Goal: Task Accomplishment & Management: Manage account settings

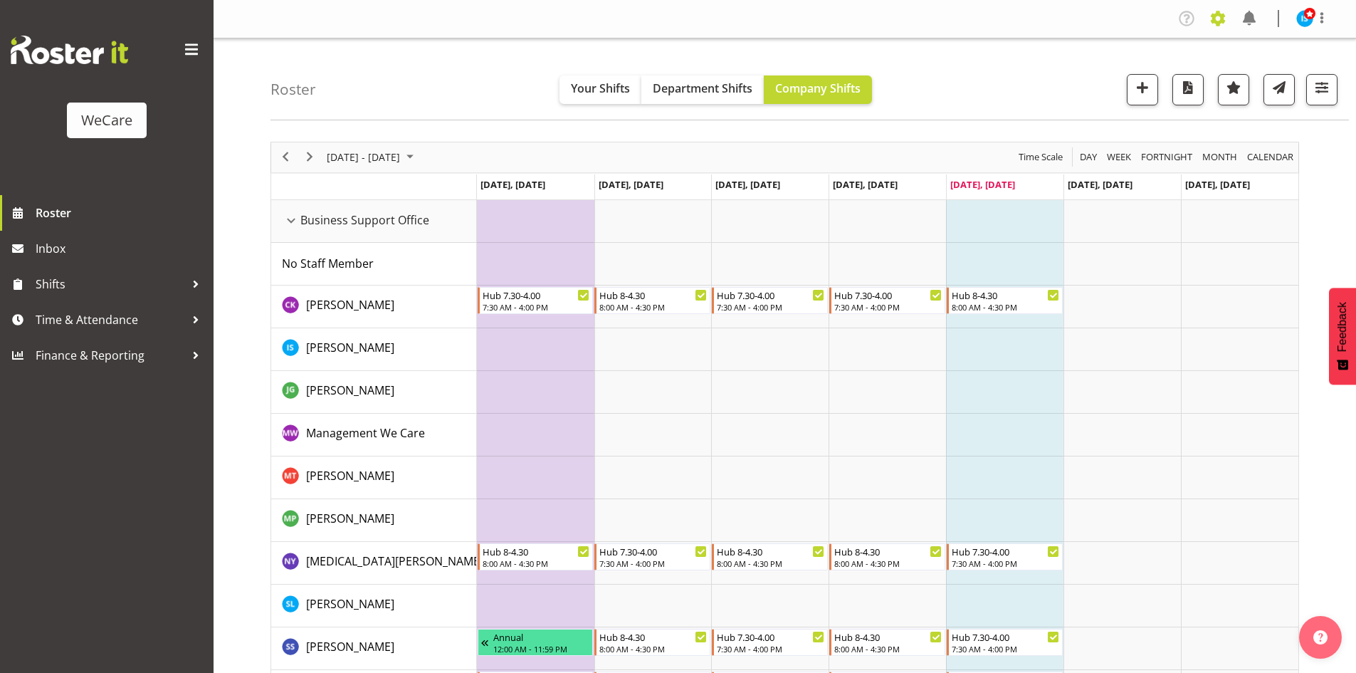
click at [1218, 14] on span at bounding box center [1218, 18] width 23 height 23
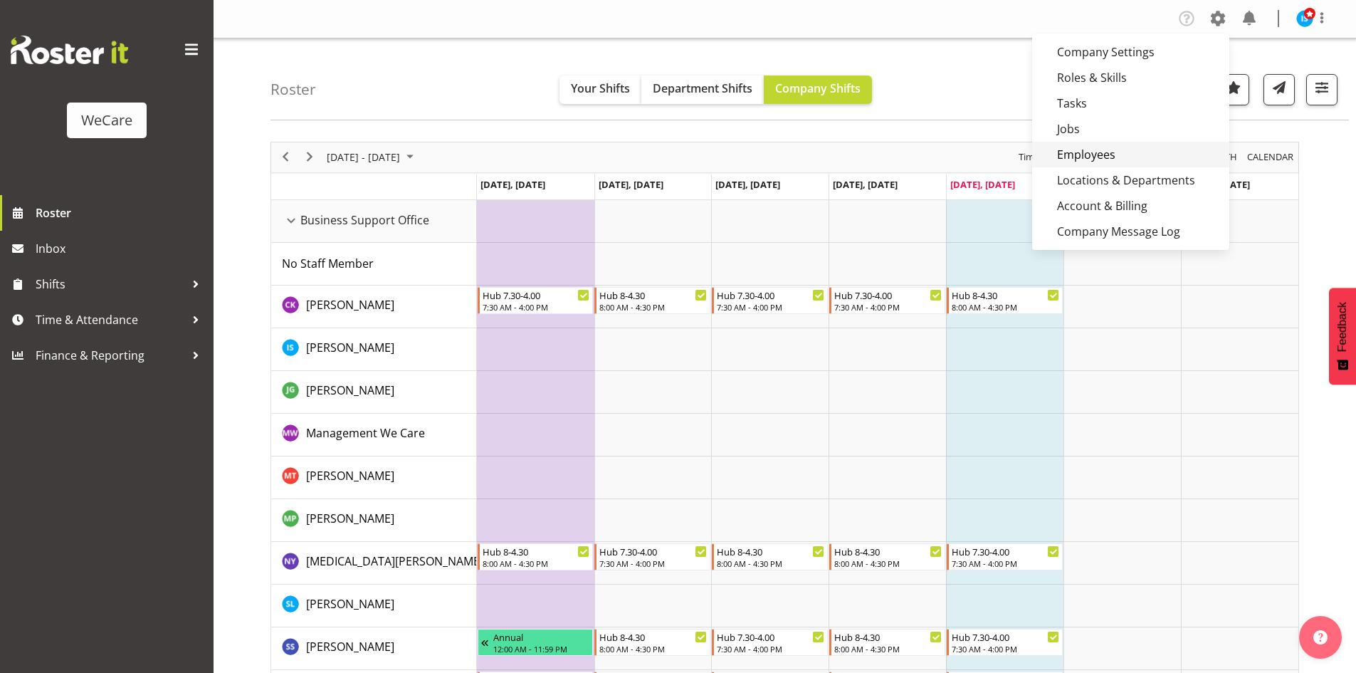
click at [1118, 157] on link "Employees" at bounding box center [1130, 155] width 197 height 26
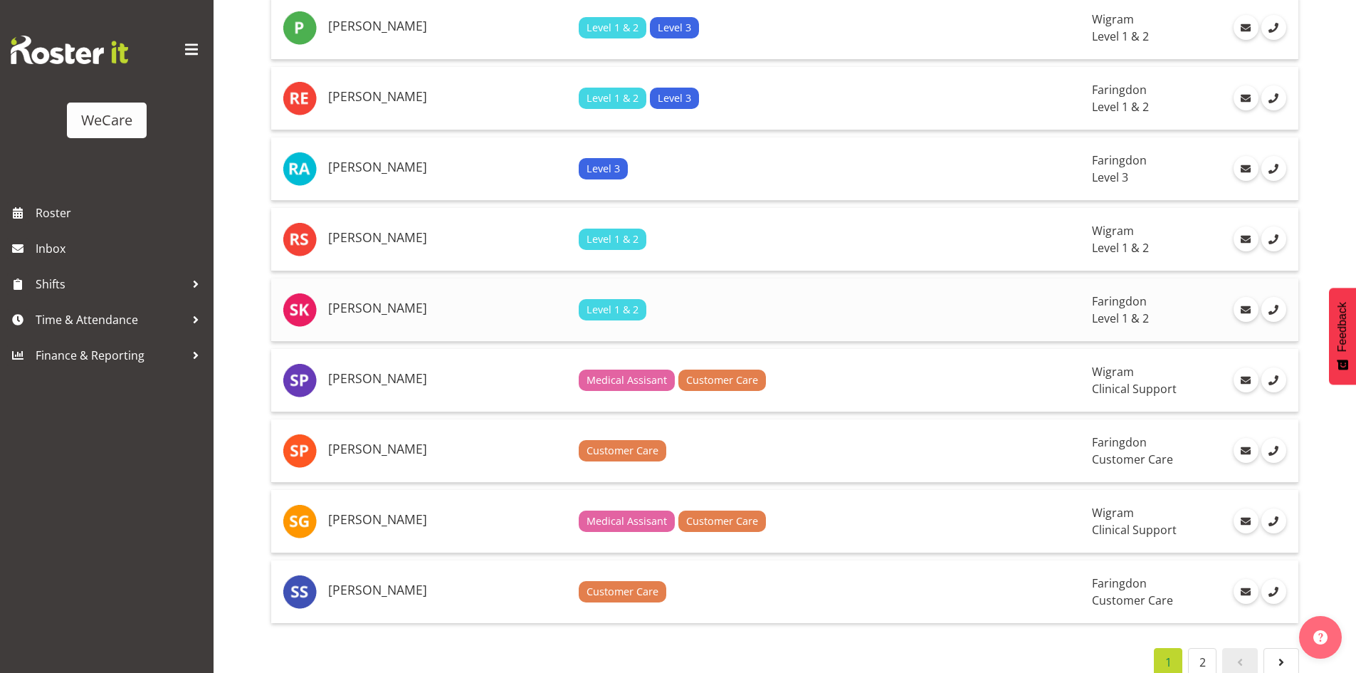
scroll to position [3131, 0]
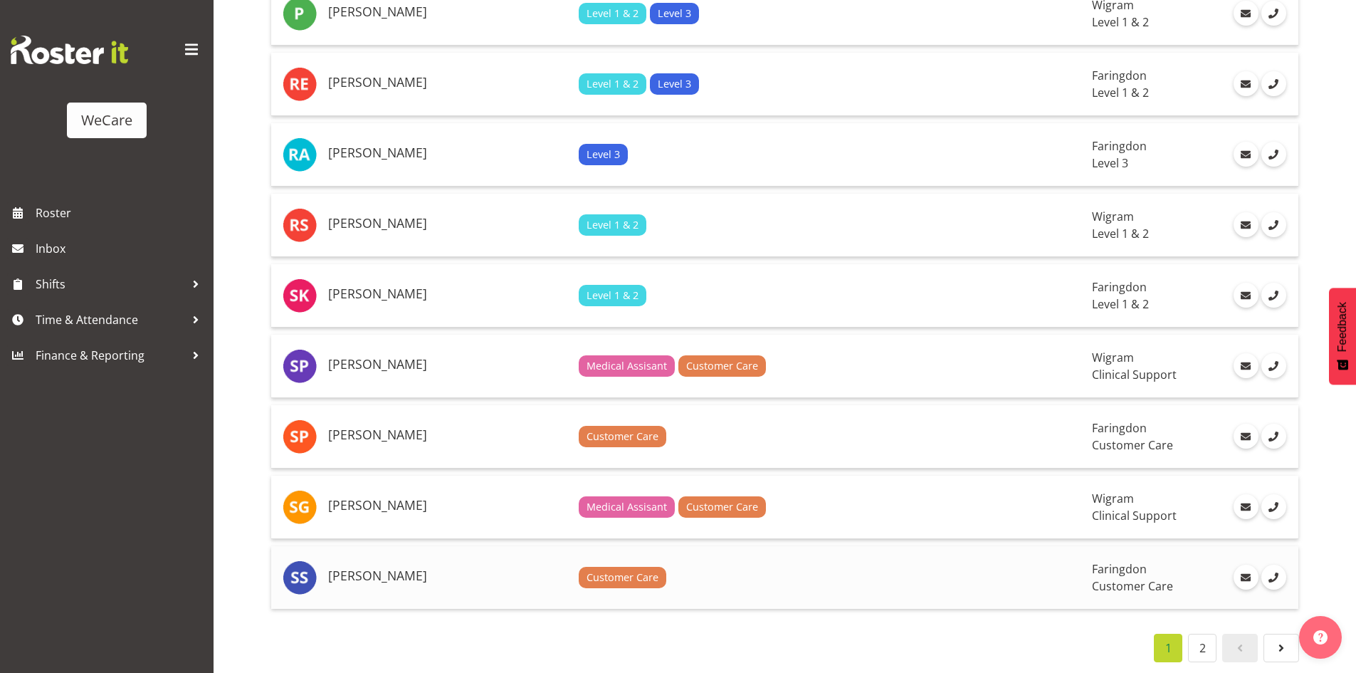
click at [389, 569] on h5 "[PERSON_NAME]" at bounding box center [447, 576] width 239 height 14
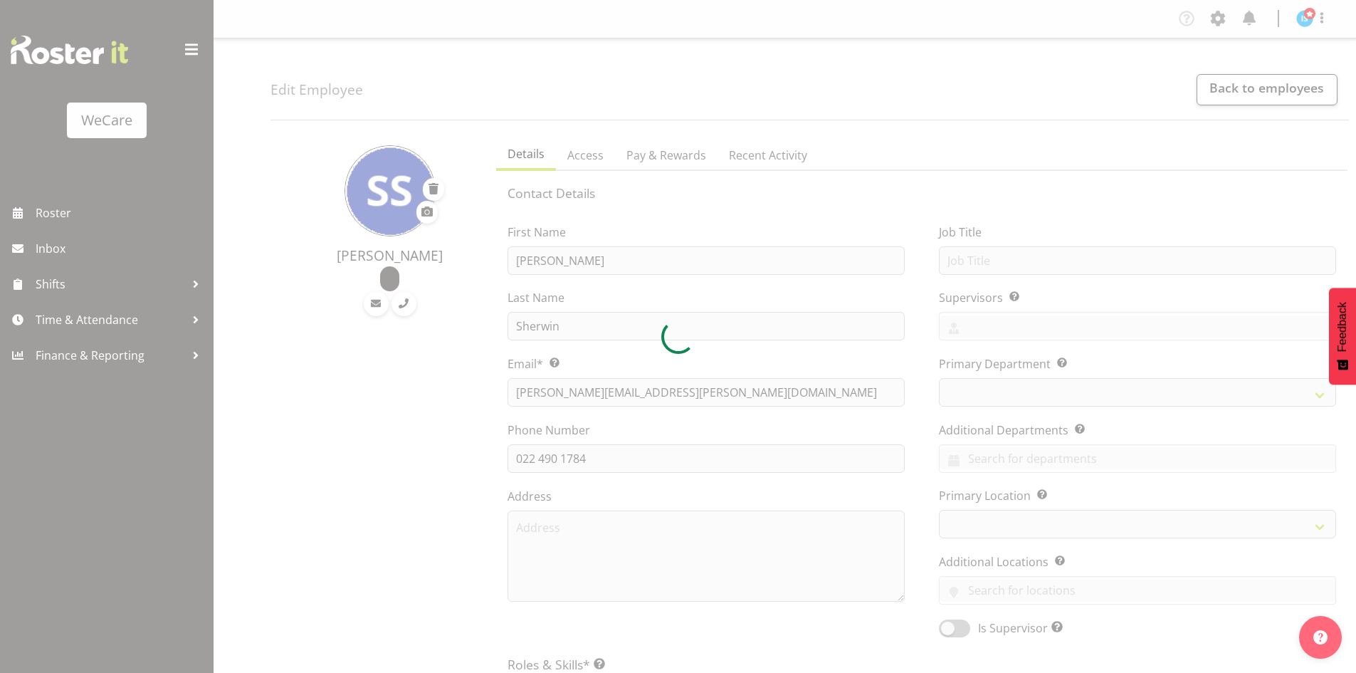
select select "location"
select select "TimelineWeek"
select select
select select "853"
select select "1281"
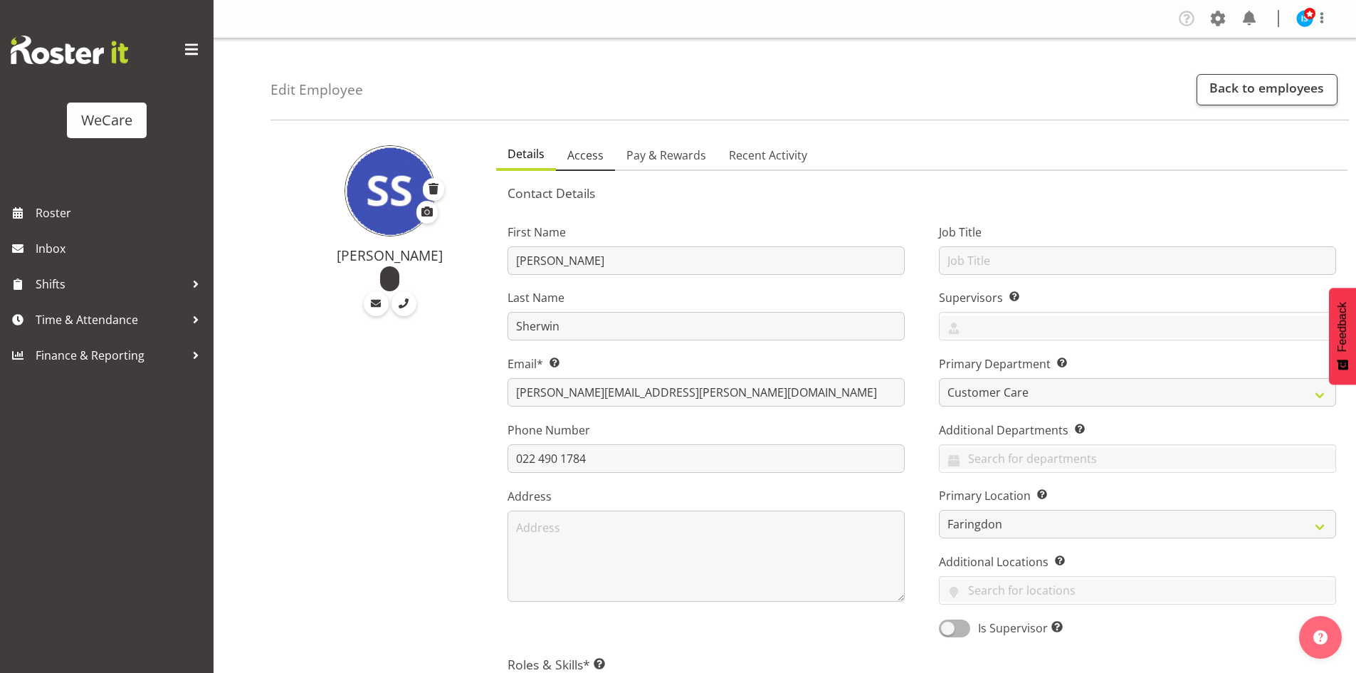
click at [607, 155] on link "Access" at bounding box center [585, 156] width 59 height 30
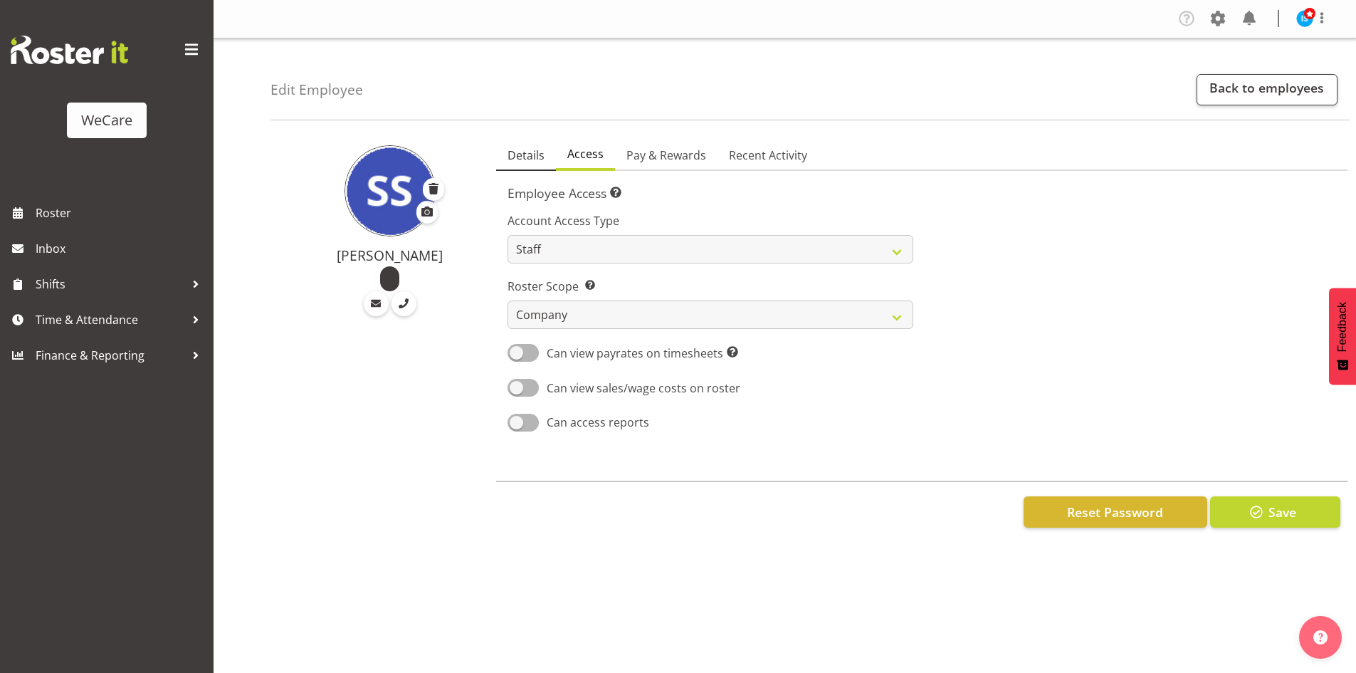
drag, startPoint x: 514, startPoint y: 128, endPoint x: 511, endPoint y: 152, distance: 23.7
click at [514, 131] on div "Edit Employee Back to employees Sara Sherwin Details Access Pay & Rewards Recen…" at bounding box center [785, 294] width 1143 height 512
click at [511, 152] on span "Details" at bounding box center [526, 155] width 37 height 17
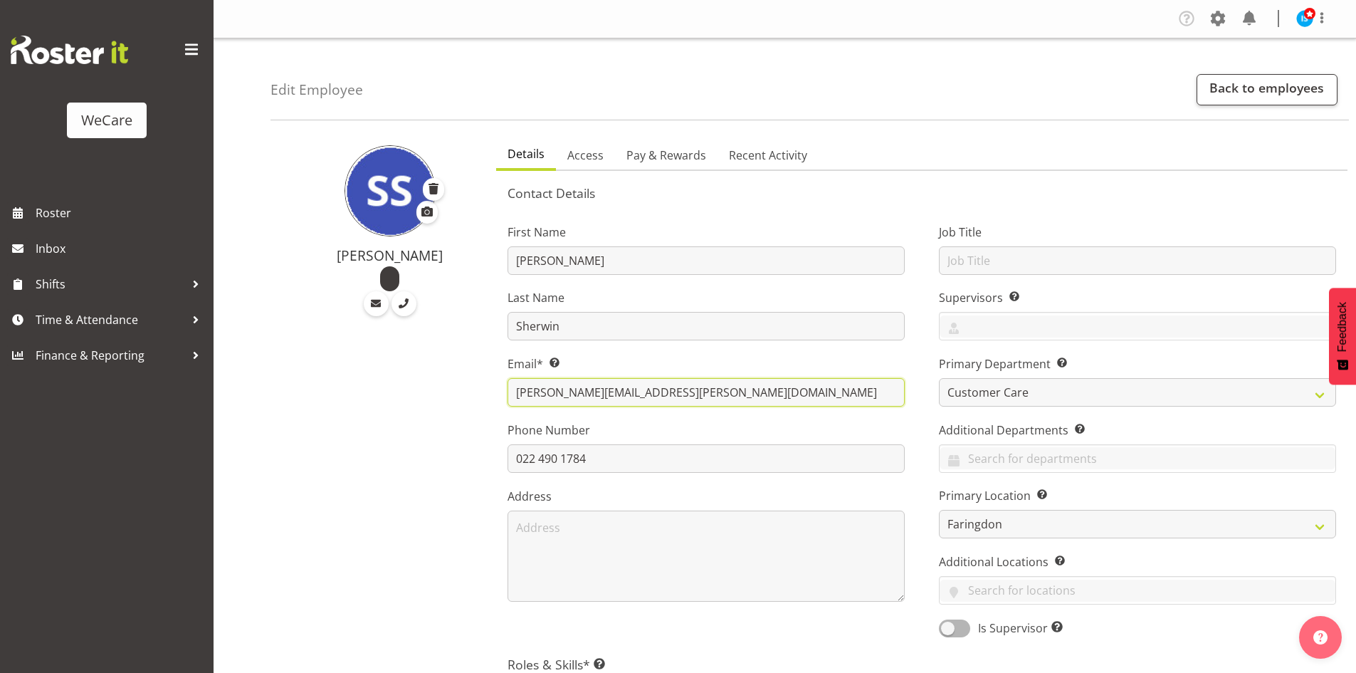
drag, startPoint x: 736, startPoint y: 398, endPoint x: 397, endPoint y: 401, distance: 338.9
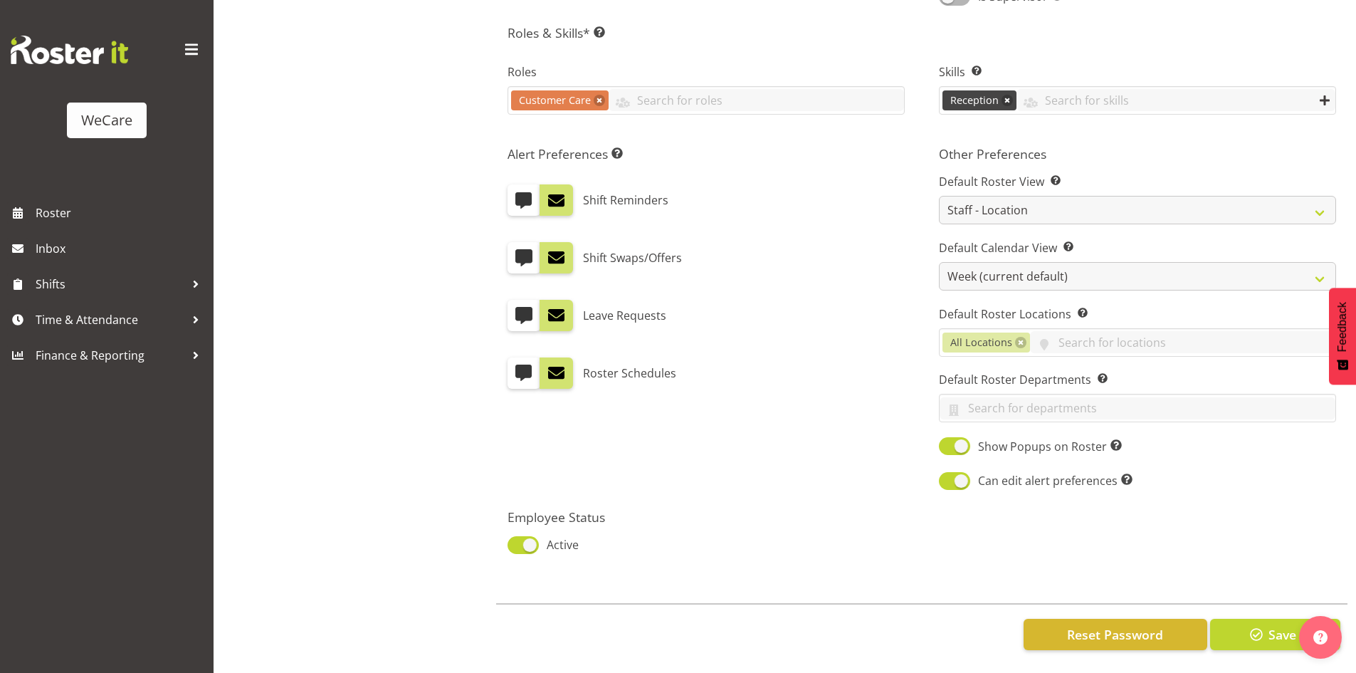
scroll to position [642, 0]
click at [1265, 631] on span "button" at bounding box center [1256, 634] width 19 height 19
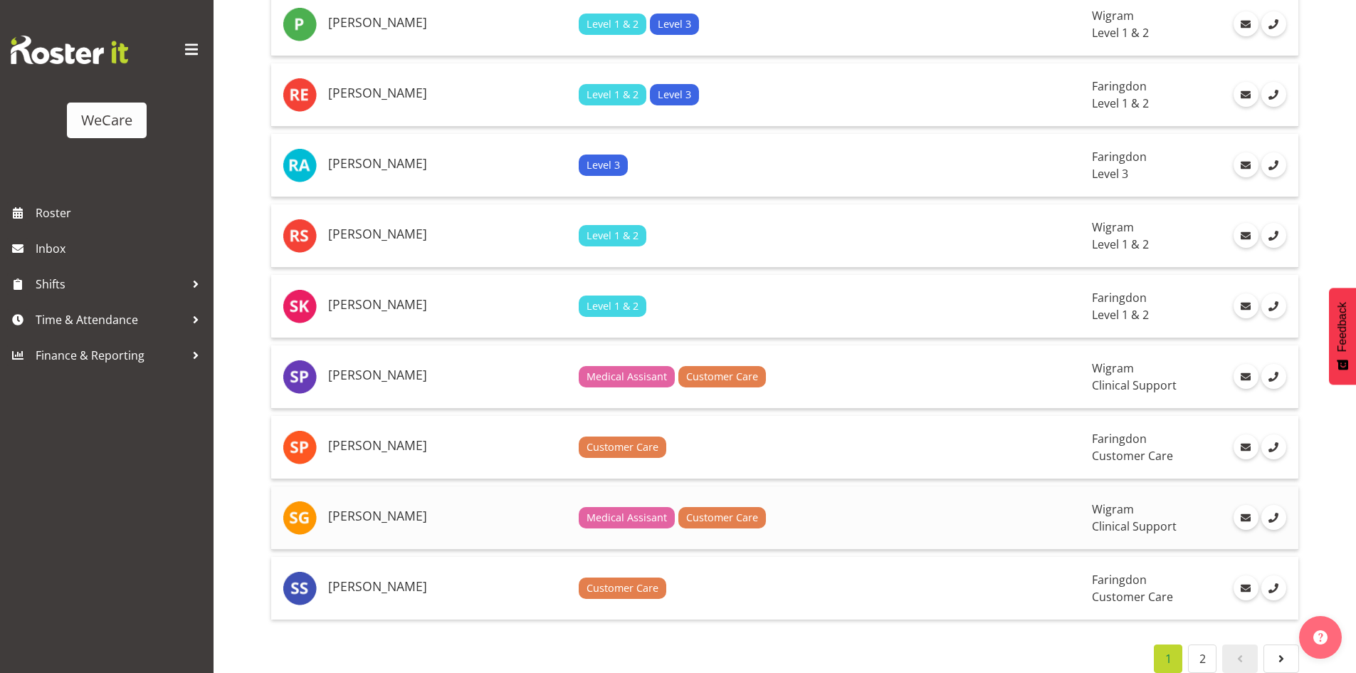
scroll to position [3131, 0]
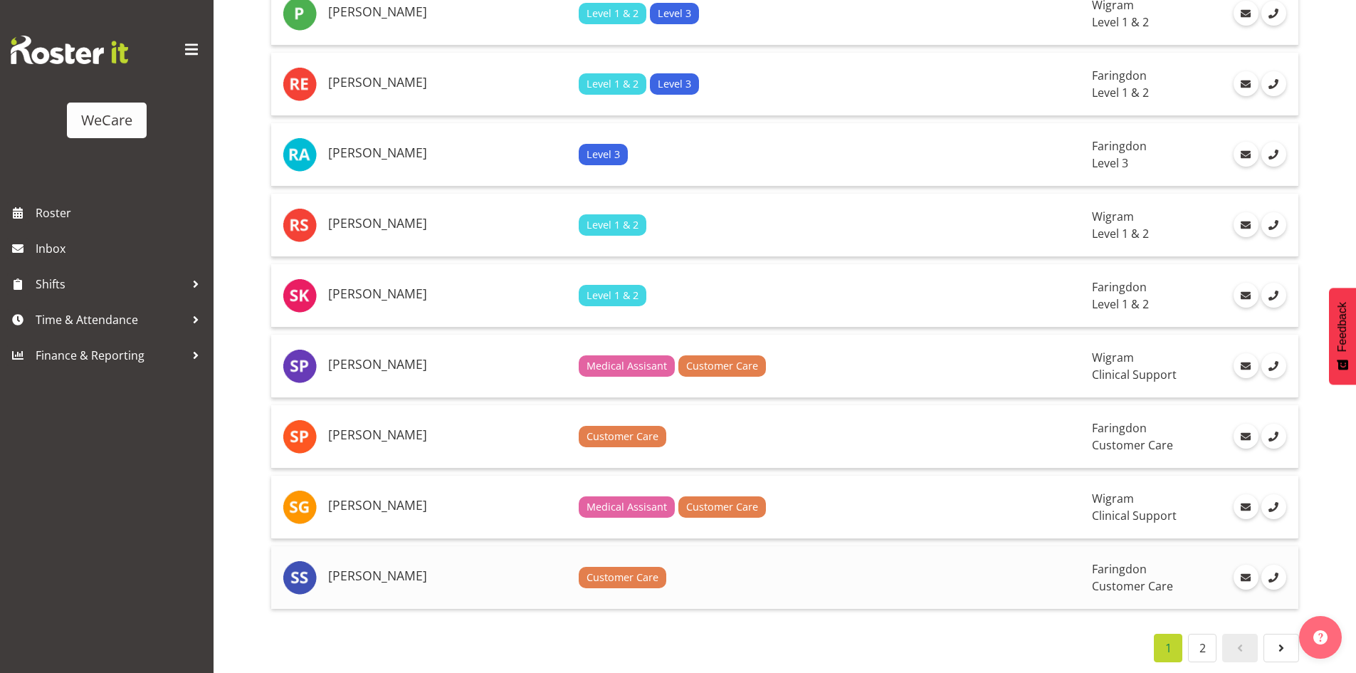
click at [382, 573] on td "[PERSON_NAME]" at bounding box center [448, 577] width 251 height 63
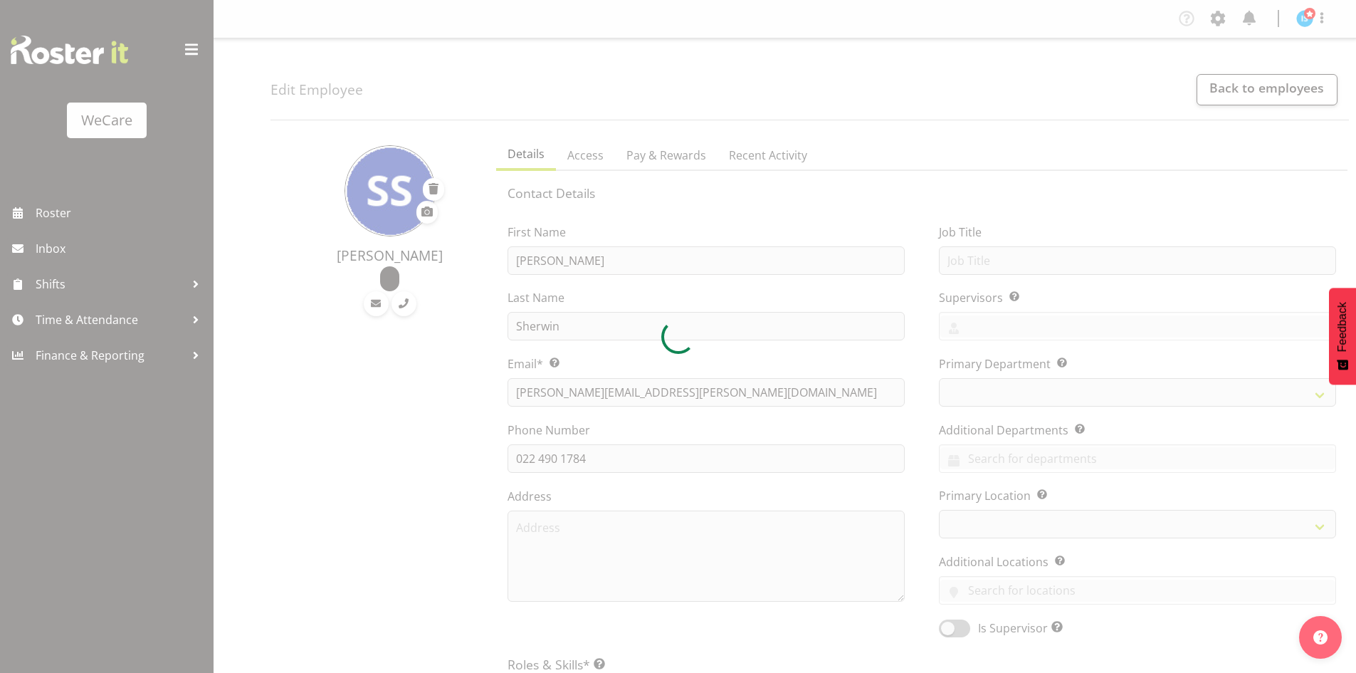
select select "location"
select select "TimelineWeek"
select select
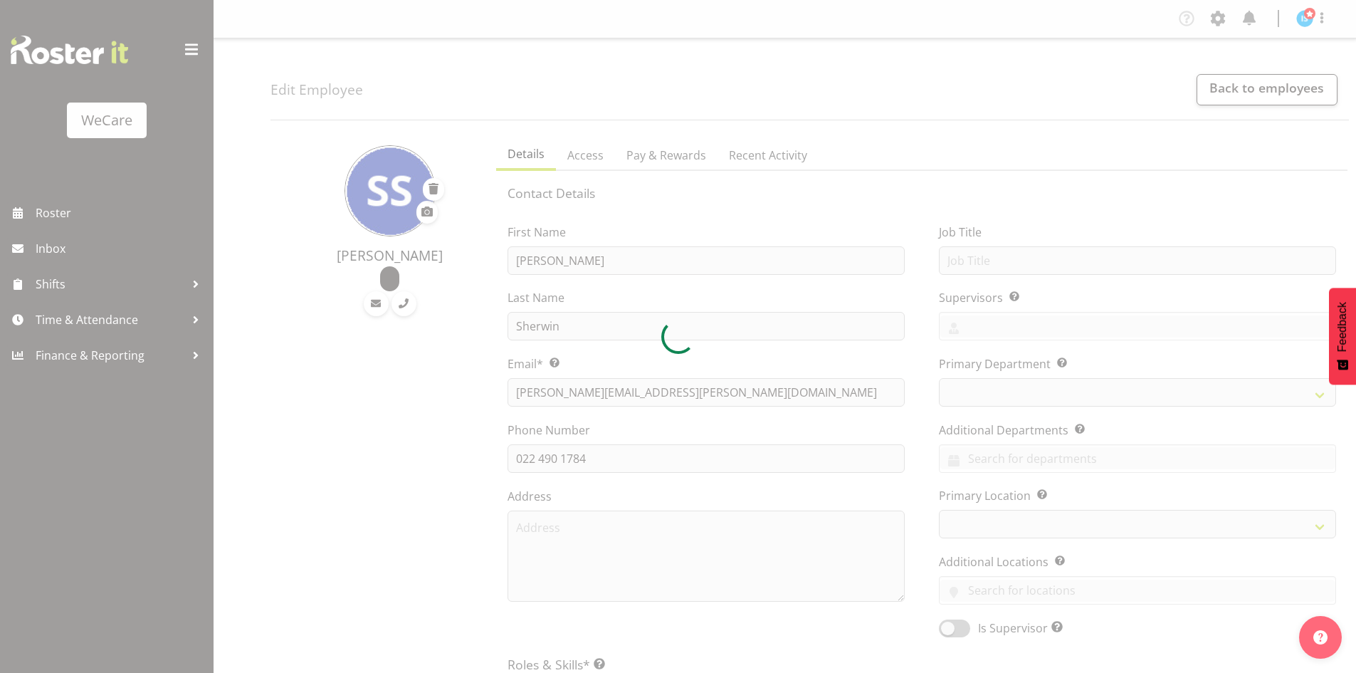
select select
select select "853"
select select "1281"
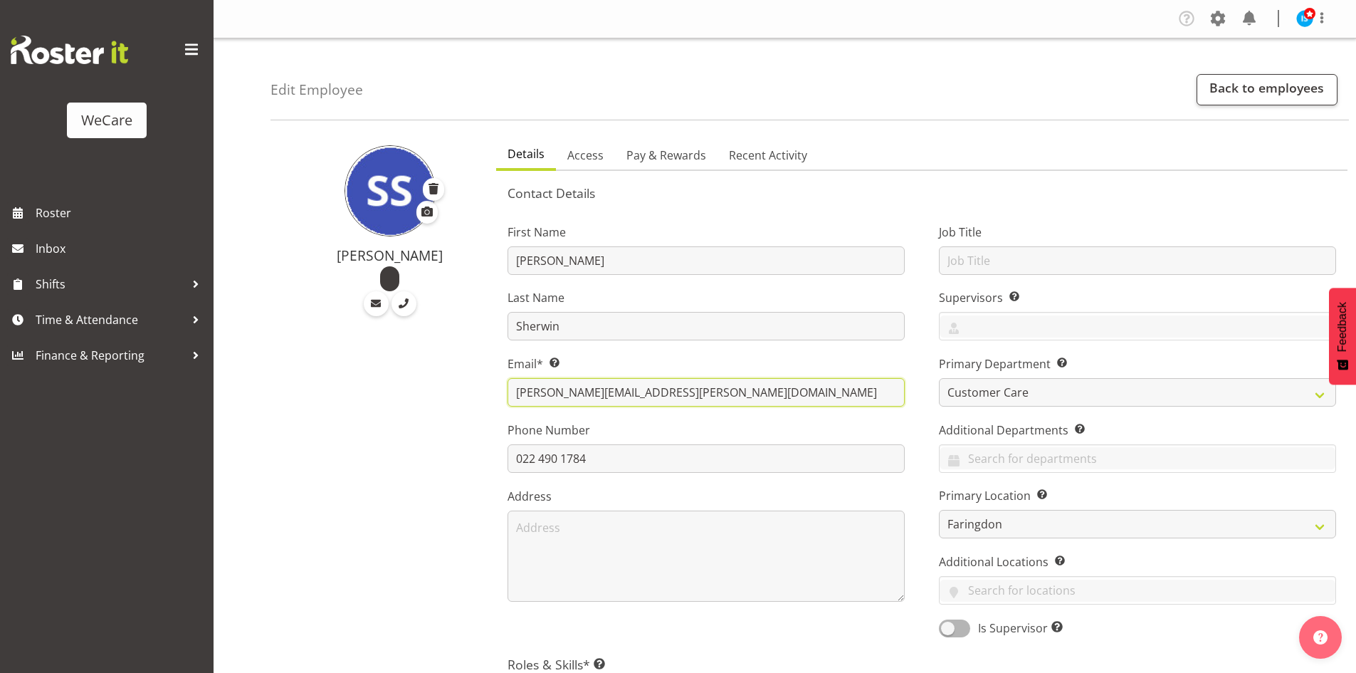
click at [736, 394] on input "[PERSON_NAME][EMAIL_ADDRESS][PERSON_NAME][DOMAIN_NAME]" at bounding box center [706, 392] width 397 height 28
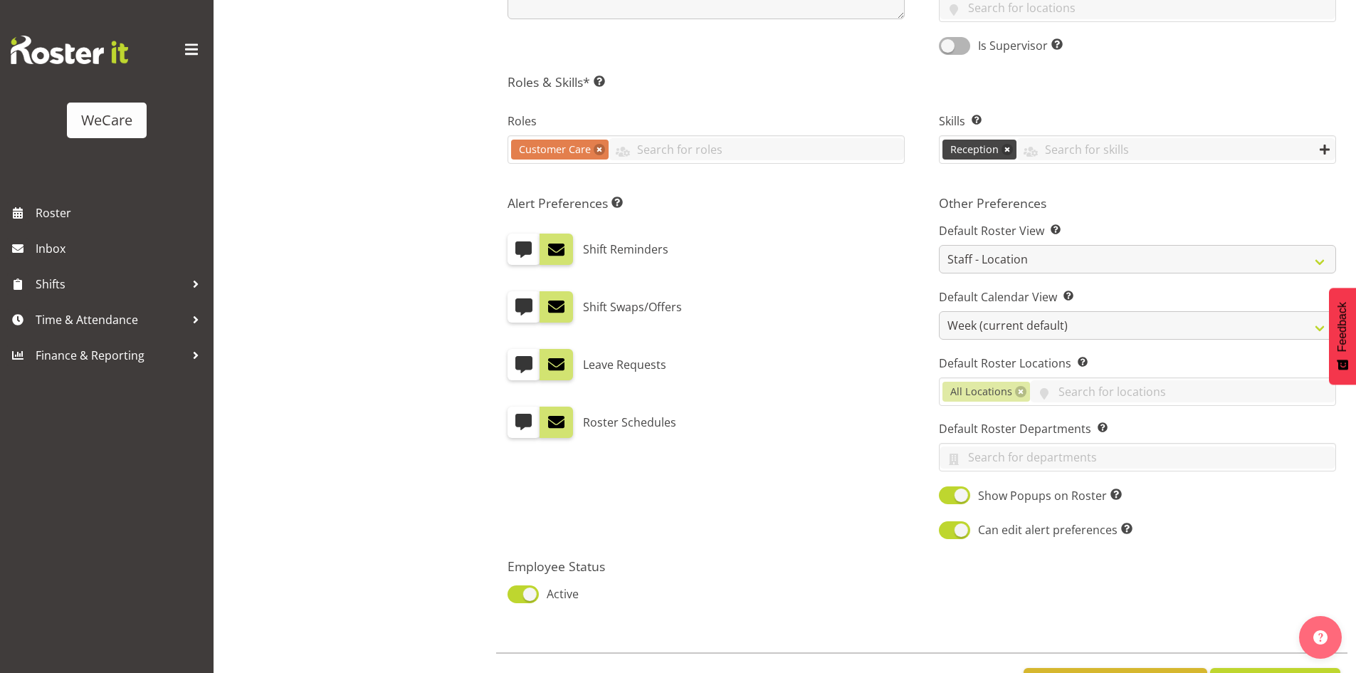
scroll to position [642, 0]
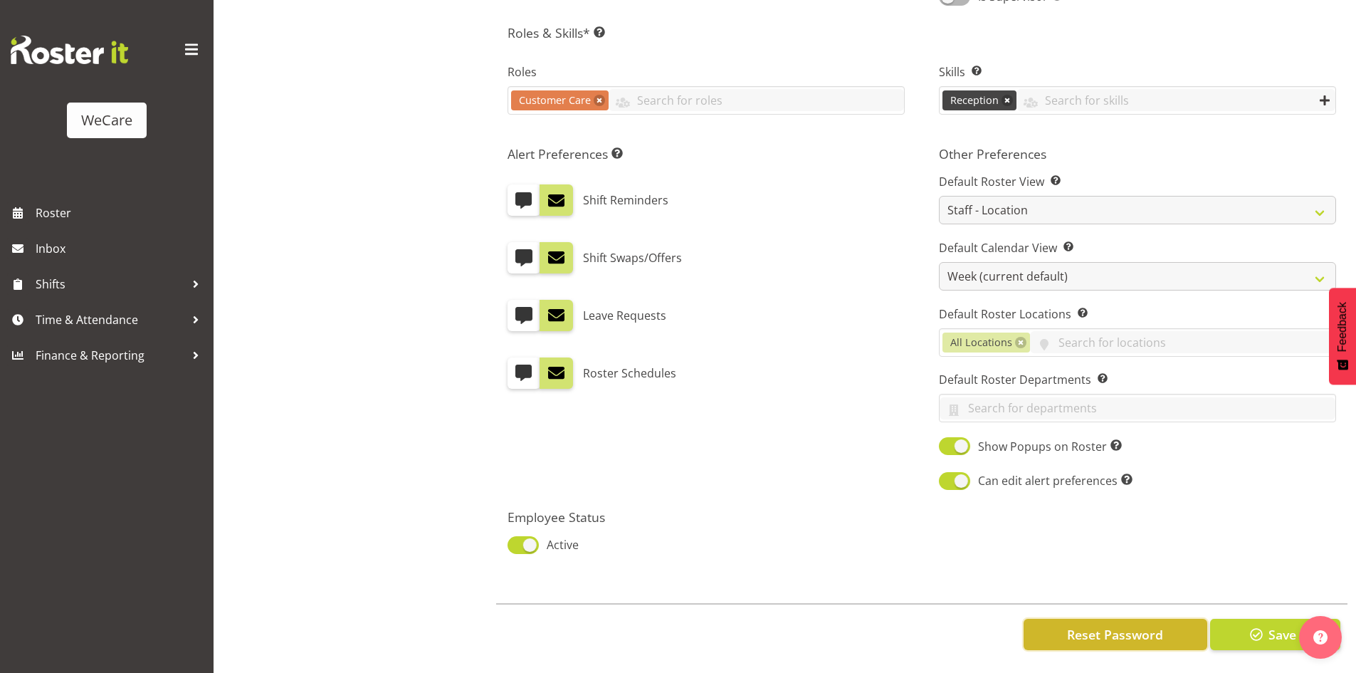
click at [1079, 627] on span "Reset Password" at bounding box center [1115, 634] width 96 height 19
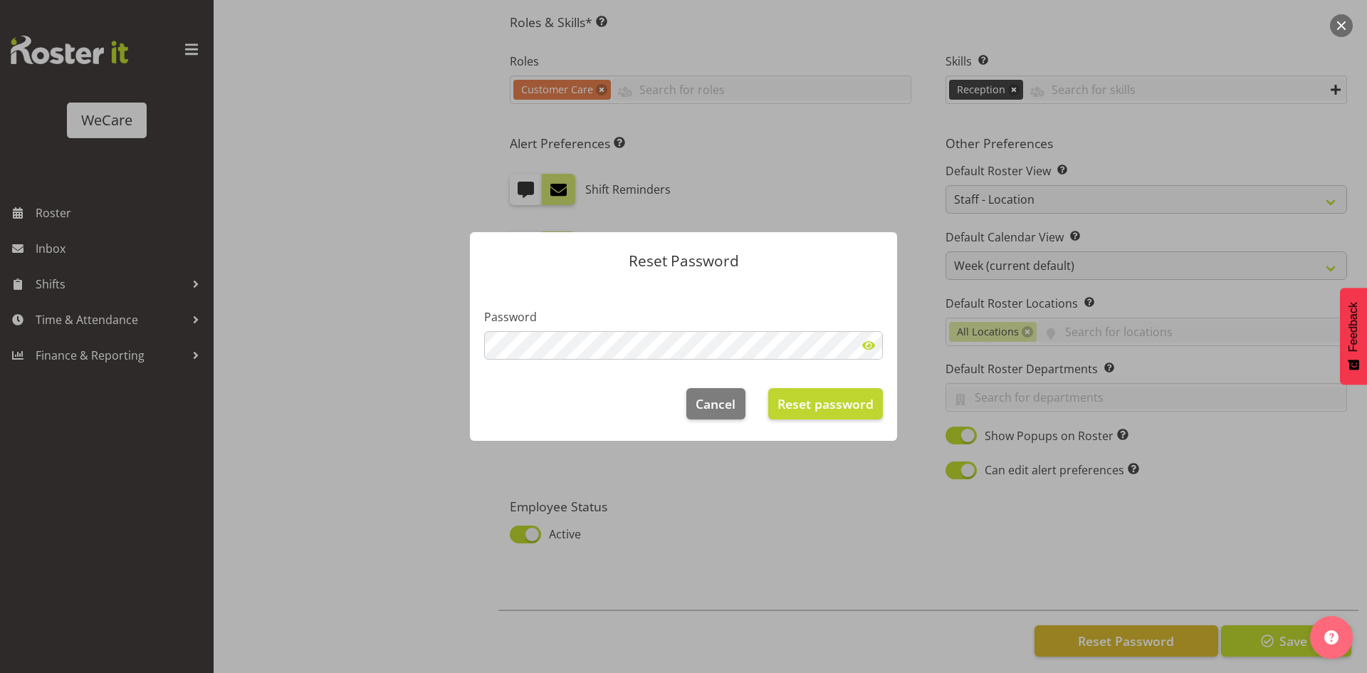
click at [869, 339] on span at bounding box center [868, 345] width 28 height 28
click at [827, 414] on button "Reset password" at bounding box center [825, 403] width 115 height 31
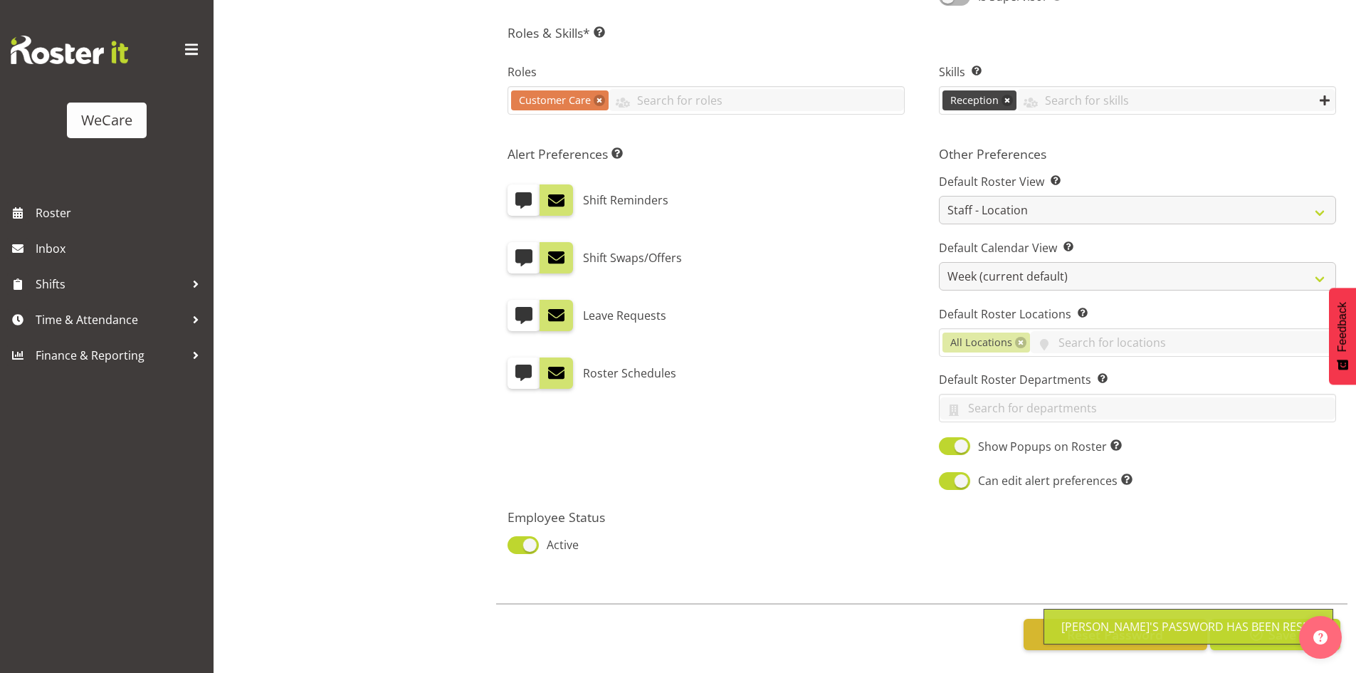
scroll to position [0, 0]
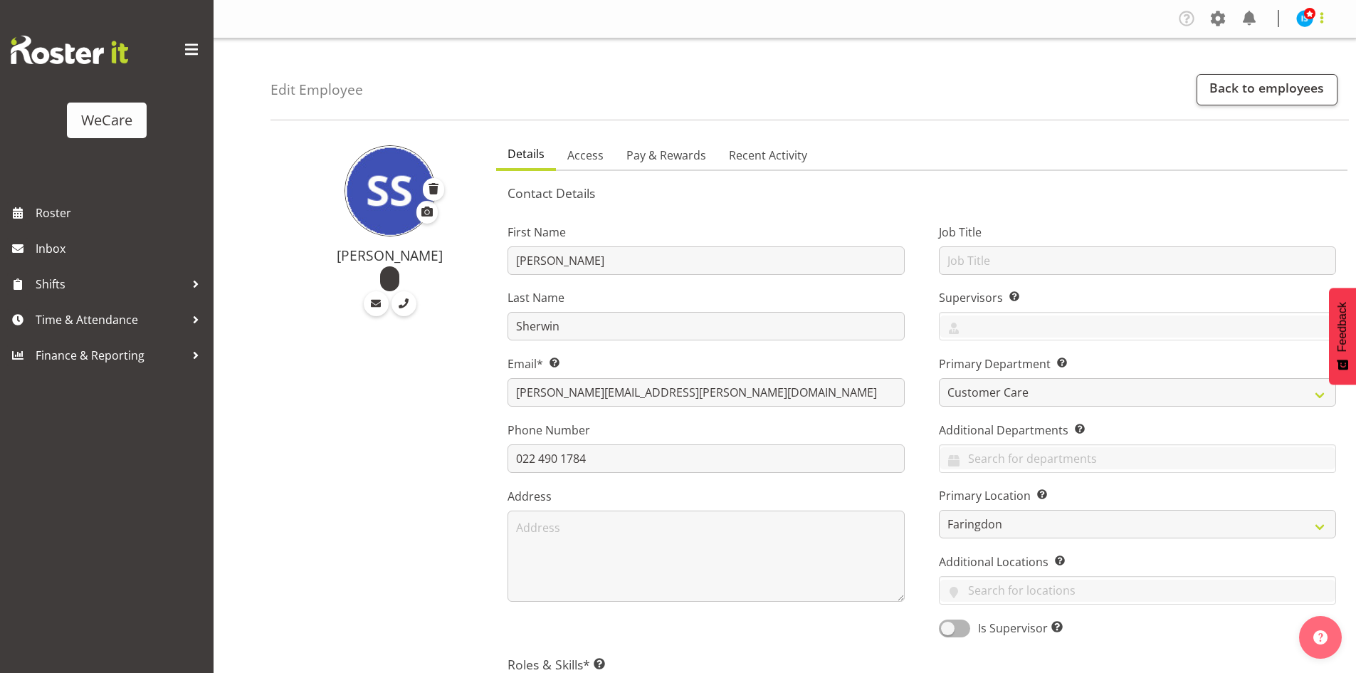
click at [1328, 17] on span at bounding box center [1322, 17] width 17 height 17
click at [1304, 68] on link "Log Out" at bounding box center [1262, 75] width 137 height 26
